Goal: Obtain resource: Obtain resource

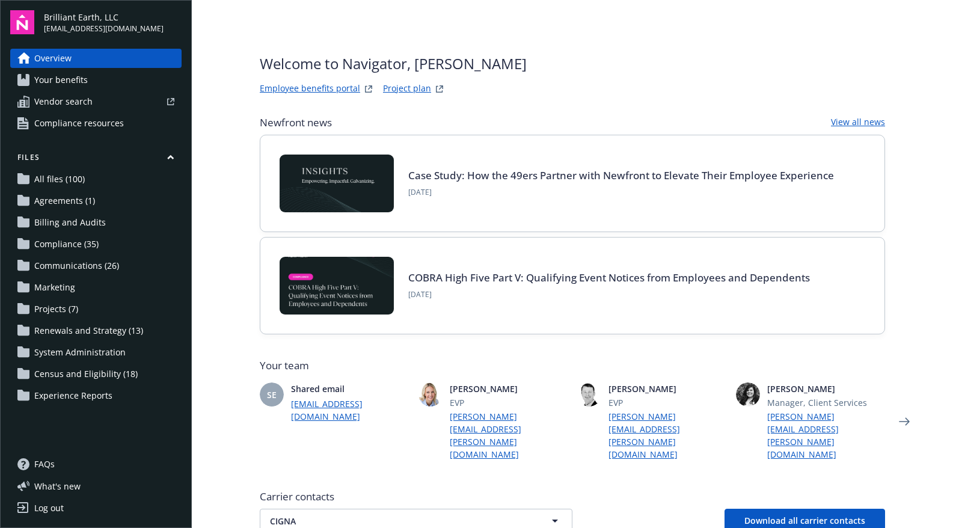
click at [69, 263] on span "Communications (26)" at bounding box center [76, 265] width 85 height 19
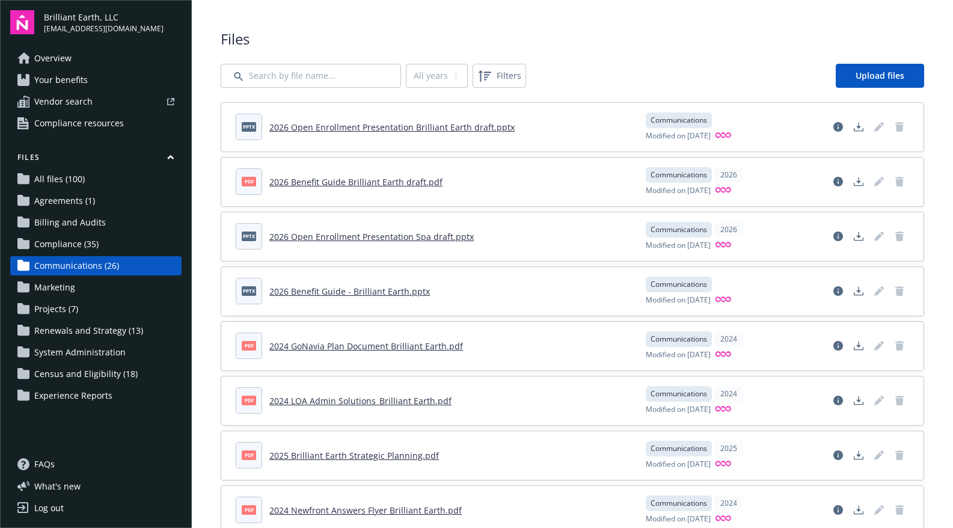
click at [364, 182] on link "2026 Benefit Guide Brilliant Earth draft.pdf" at bounding box center [355, 181] width 173 height 11
